Goal: Information Seeking & Learning: Learn about a topic

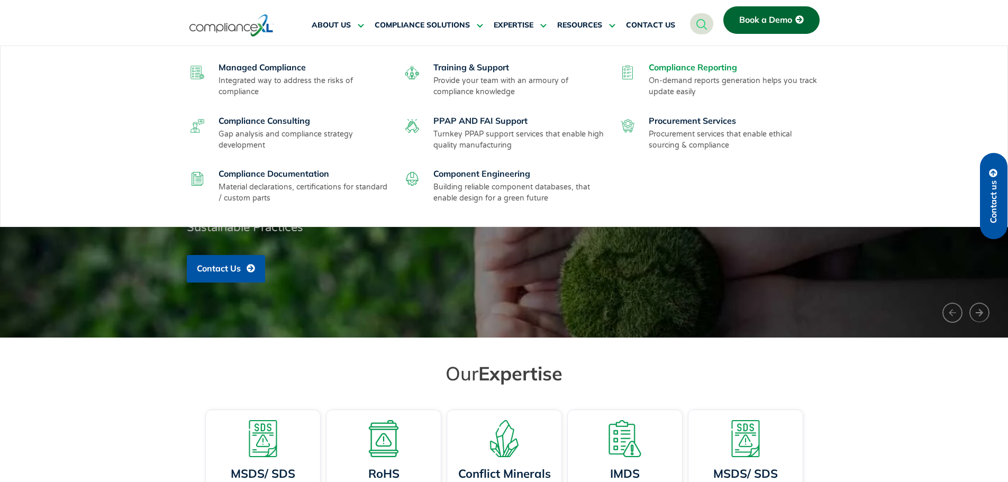
click at [689, 66] on link "Compliance Reporting" at bounding box center [693, 67] width 88 height 11
